Goal: Check status: Check status

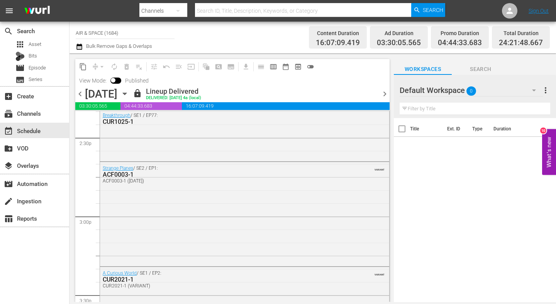
scroll to position [2258, 0]
click at [387, 91] on span "chevron_right" at bounding box center [385, 94] width 10 height 10
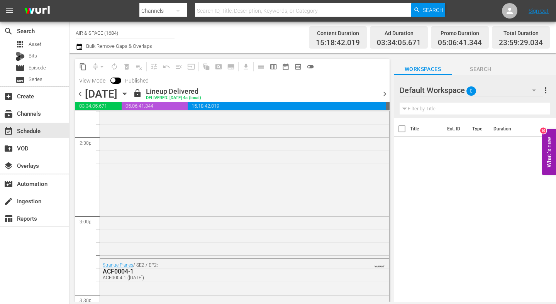
scroll to position [2100, 0]
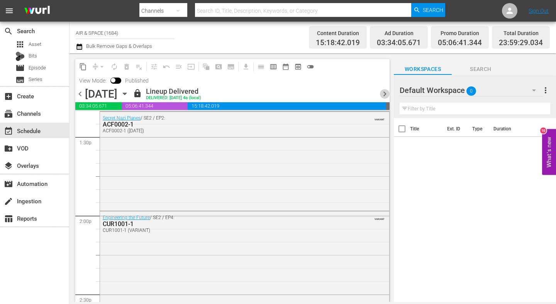
click at [382, 91] on span "chevron_right" at bounding box center [385, 94] width 10 height 10
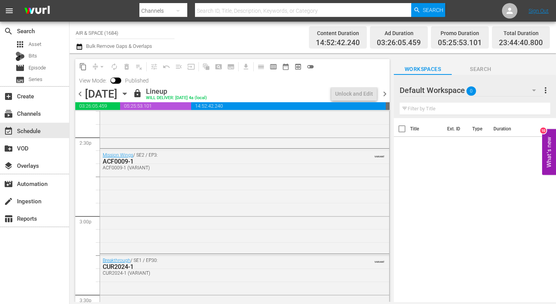
scroll to position [2113, 0]
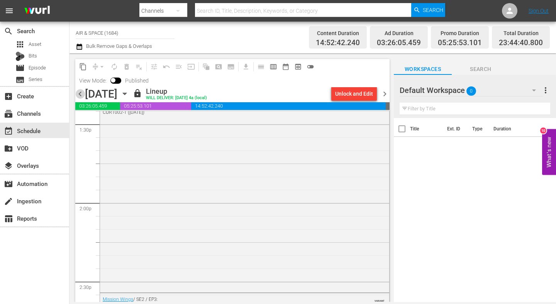
click at [79, 94] on span "chevron_left" at bounding box center [80, 94] width 10 height 10
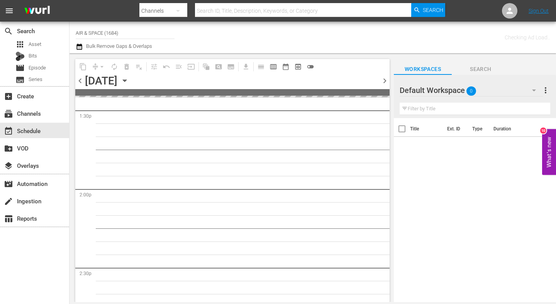
scroll to position [2258, 0]
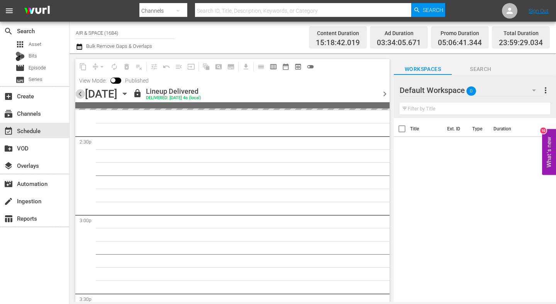
click at [79, 94] on span "chevron_left" at bounding box center [80, 94] width 10 height 10
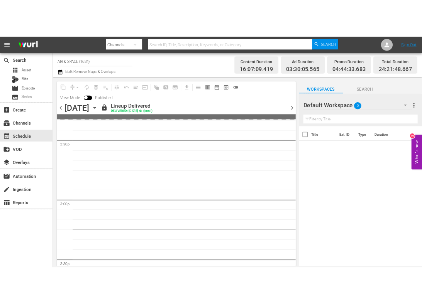
scroll to position [2113, 0]
